Goal: Use online tool/utility: Utilize a website feature to perform a specific function

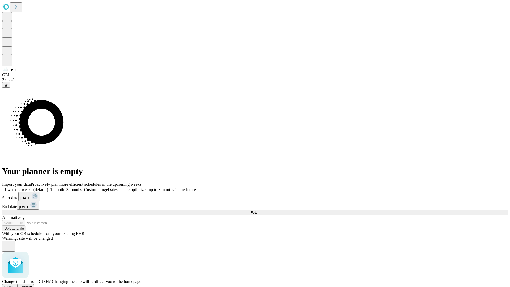
click at [32, 285] on span "Confirm" at bounding box center [26, 287] width 12 height 4
click at [64, 187] on label "1 month" at bounding box center [56, 189] width 16 height 5
click at [259, 210] on span "Fetch" at bounding box center [255, 212] width 9 height 4
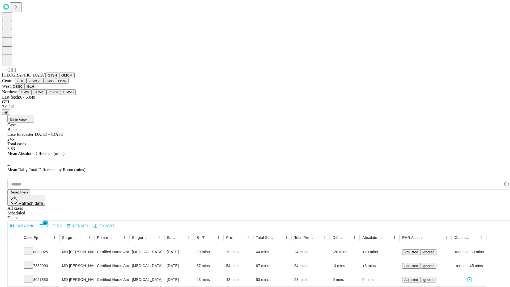
click at [41, 84] on button "GSACH" at bounding box center [35, 81] width 17 height 6
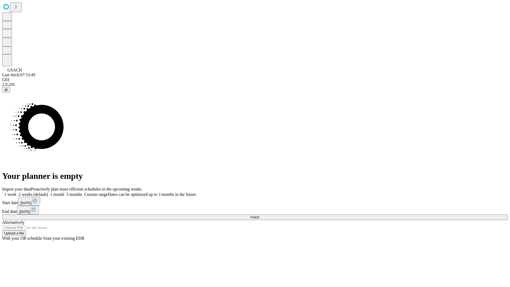
click at [64, 192] on label "1 month" at bounding box center [56, 194] width 16 height 5
click at [259, 215] on span "Fetch" at bounding box center [255, 217] width 9 height 4
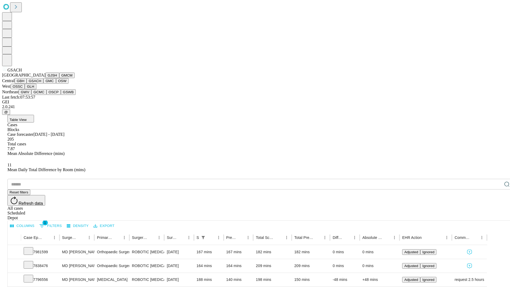
click at [43, 84] on button "GMC" at bounding box center [49, 81] width 12 height 6
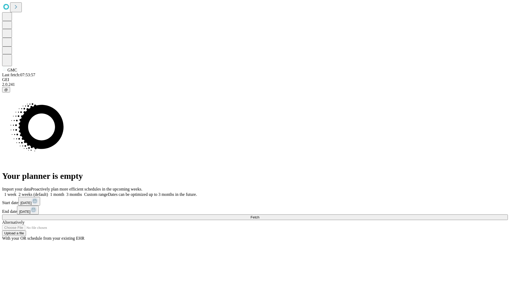
click at [64, 192] on label "1 month" at bounding box center [56, 194] width 16 height 5
click at [259, 215] on span "Fetch" at bounding box center [255, 217] width 9 height 4
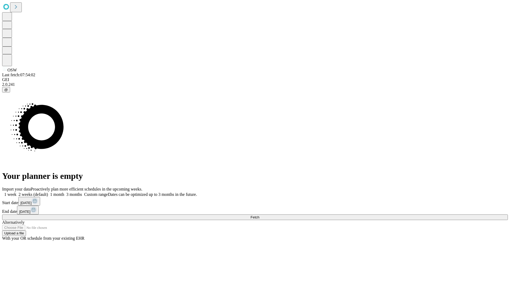
click at [64, 192] on label "1 month" at bounding box center [56, 194] width 16 height 5
click at [259, 215] on span "Fetch" at bounding box center [255, 217] width 9 height 4
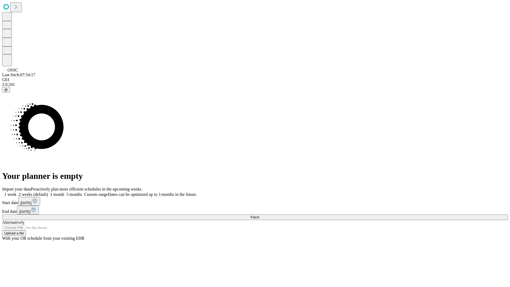
click at [64, 192] on label "1 month" at bounding box center [56, 194] width 16 height 5
click at [259, 215] on span "Fetch" at bounding box center [255, 217] width 9 height 4
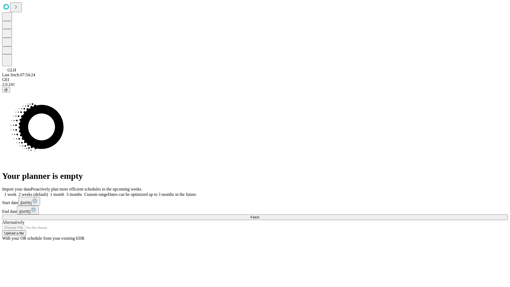
click at [64, 192] on label "1 month" at bounding box center [56, 194] width 16 height 5
click at [259, 215] on span "Fetch" at bounding box center [255, 217] width 9 height 4
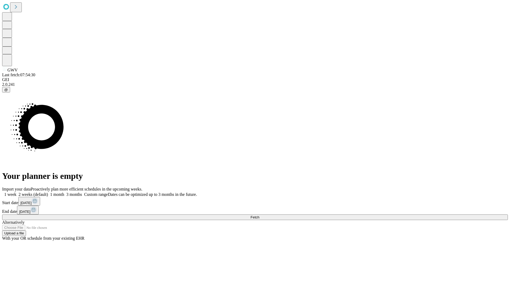
click at [64, 192] on label "1 month" at bounding box center [56, 194] width 16 height 5
click at [259, 215] on span "Fetch" at bounding box center [255, 217] width 9 height 4
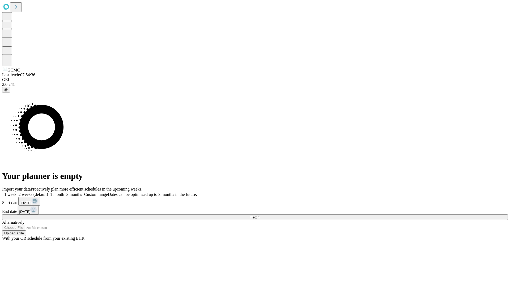
click at [64, 192] on label "1 month" at bounding box center [56, 194] width 16 height 5
click at [259, 215] on span "Fetch" at bounding box center [255, 217] width 9 height 4
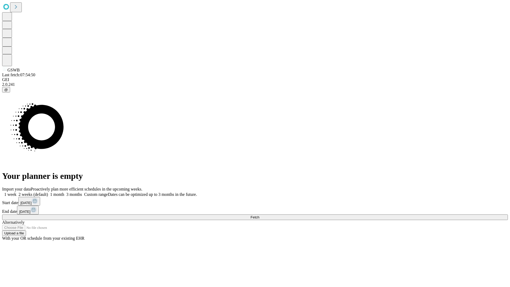
click at [64, 192] on label "1 month" at bounding box center [56, 194] width 16 height 5
click at [259, 215] on span "Fetch" at bounding box center [255, 217] width 9 height 4
